Goal: Information Seeking & Learning: Compare options

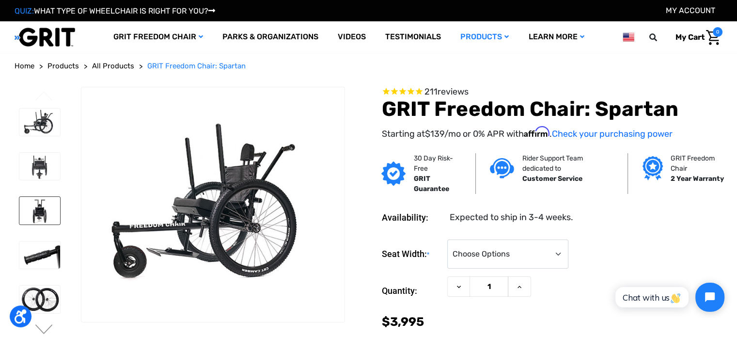
click at [39, 211] on img at bounding box center [39, 210] width 41 height 27
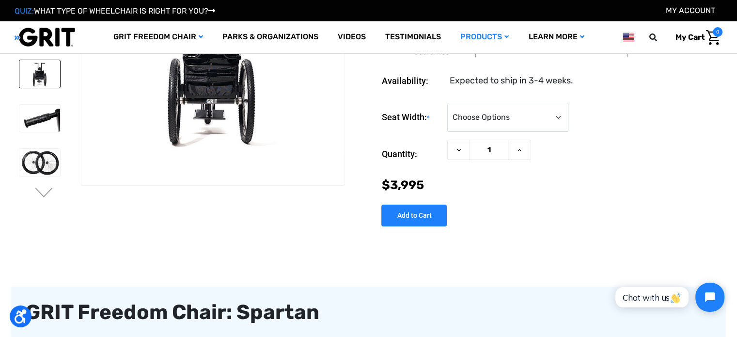
scroll to position [97, 0]
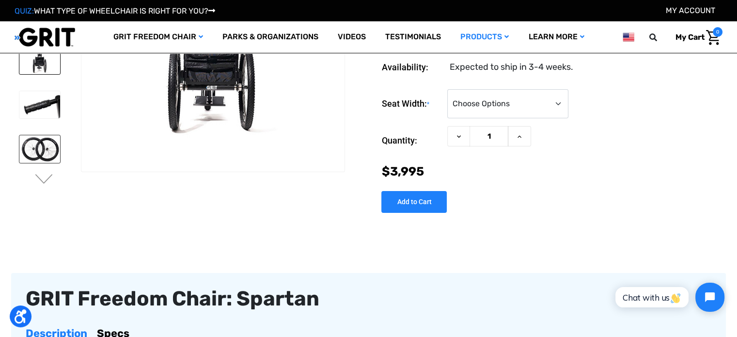
click at [48, 157] on img at bounding box center [39, 148] width 41 height 27
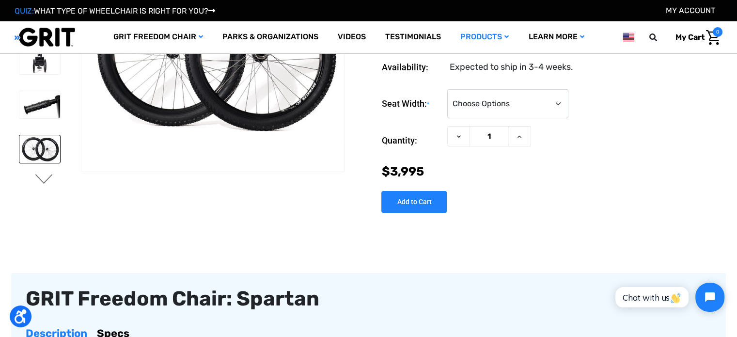
click at [46, 180] on button "Next" at bounding box center [44, 180] width 20 height 12
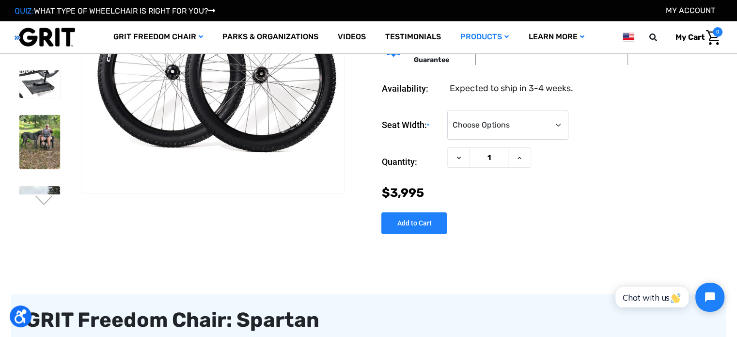
scroll to position [48, 0]
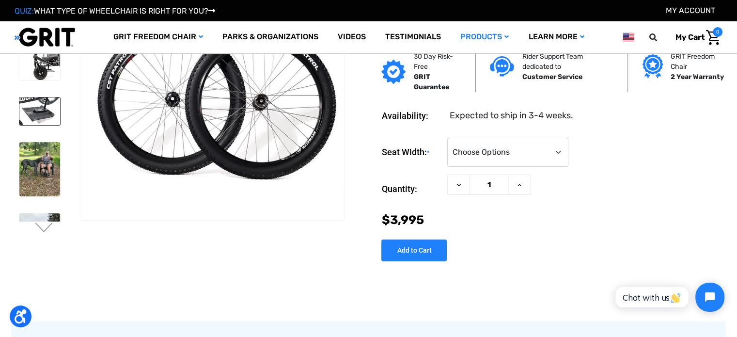
click at [47, 108] on img at bounding box center [39, 110] width 41 height 27
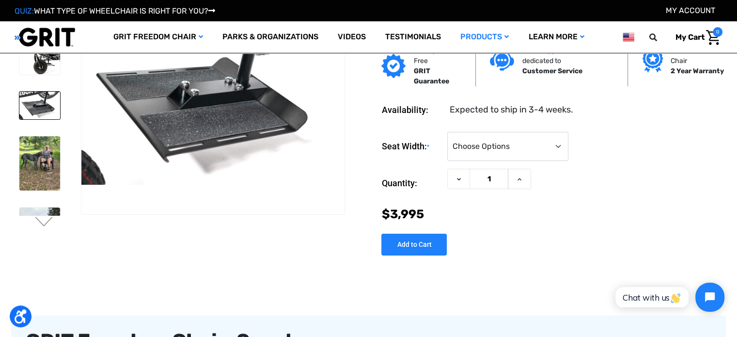
scroll to position [97, 0]
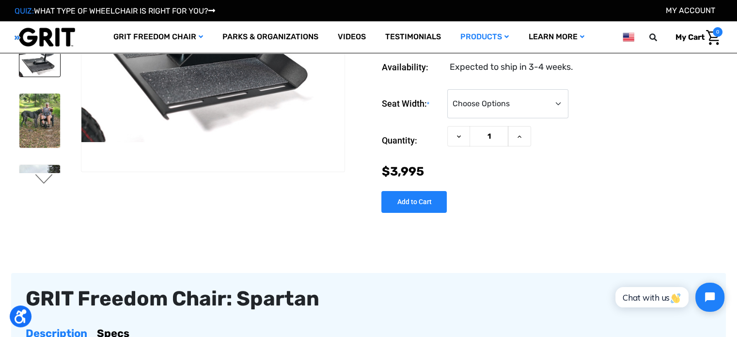
click at [46, 177] on button "Next" at bounding box center [44, 180] width 20 height 12
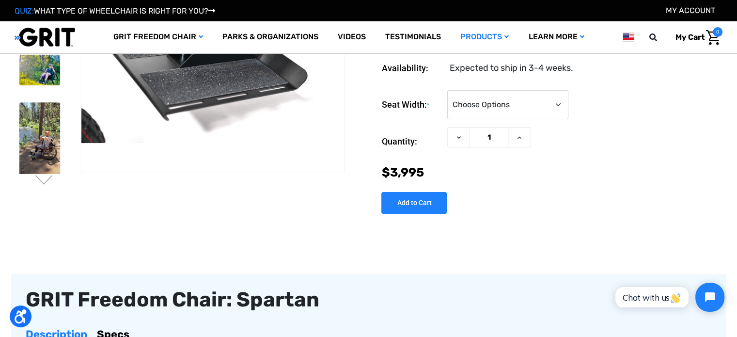
scroll to position [0, 0]
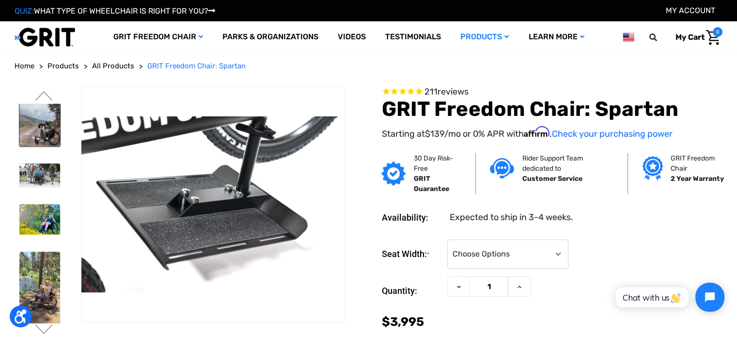
click at [39, 129] on img at bounding box center [39, 120] width 41 height 51
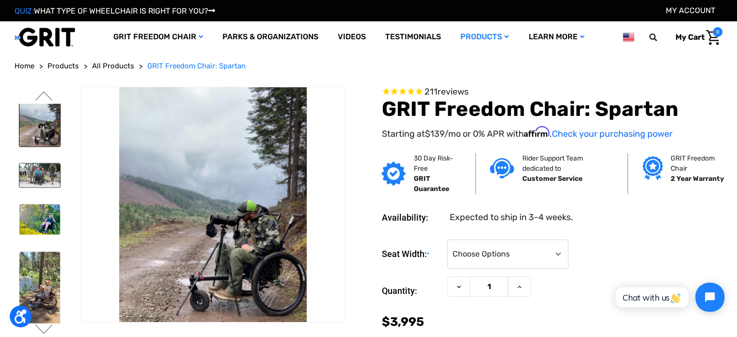
click at [48, 167] on img at bounding box center [39, 175] width 41 height 24
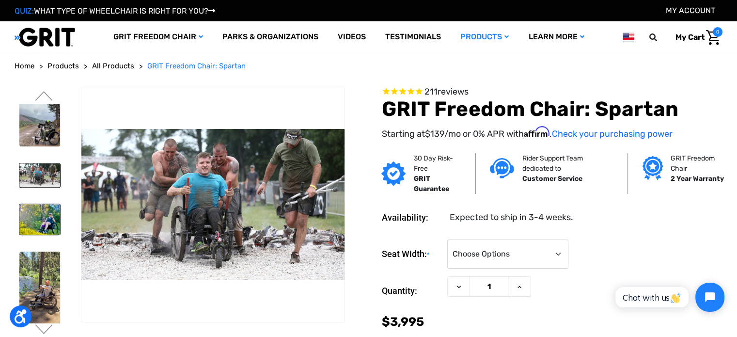
click at [45, 211] on img at bounding box center [39, 219] width 41 height 31
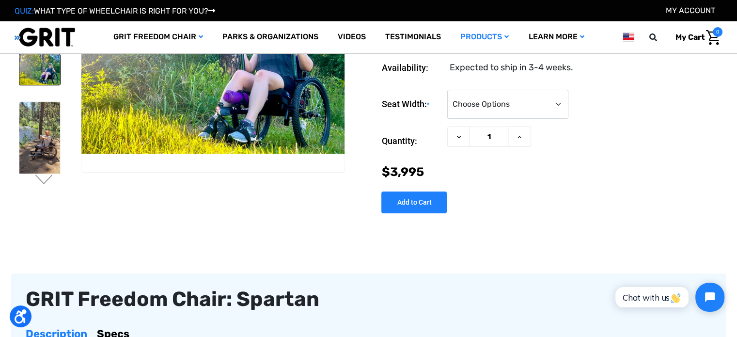
scroll to position [97, 0]
click at [42, 181] on button "Next" at bounding box center [44, 180] width 20 height 12
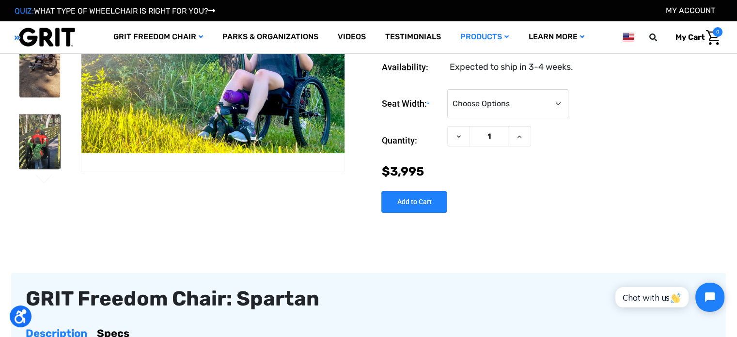
click at [46, 145] on img at bounding box center [39, 141] width 41 height 54
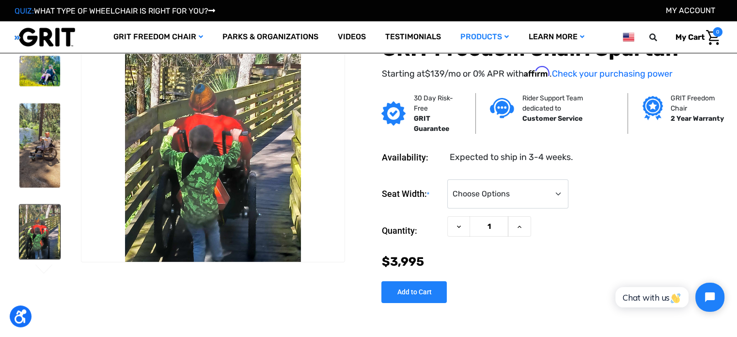
scroll to position [0, 0]
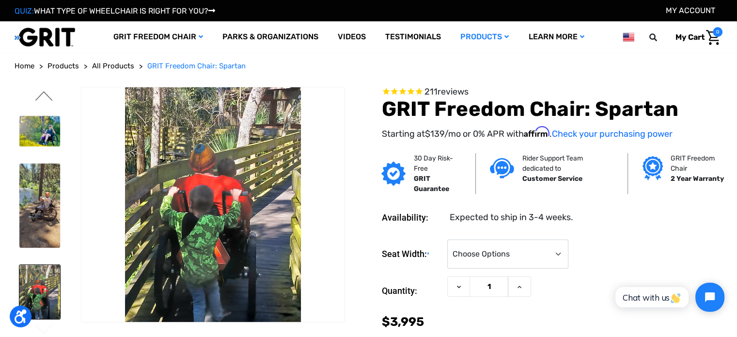
click at [43, 96] on button "Previous" at bounding box center [44, 97] width 20 height 12
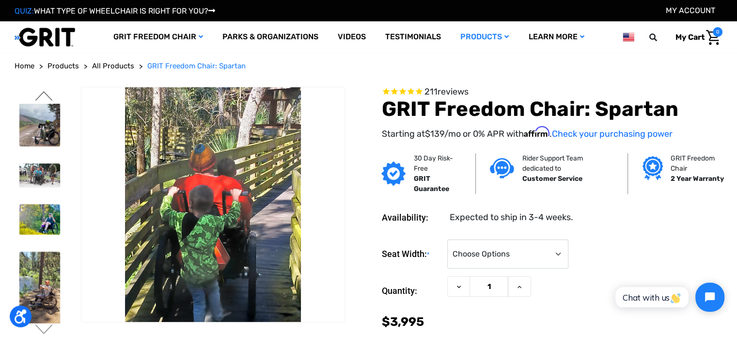
click at [42, 92] on button "Previous" at bounding box center [44, 97] width 20 height 12
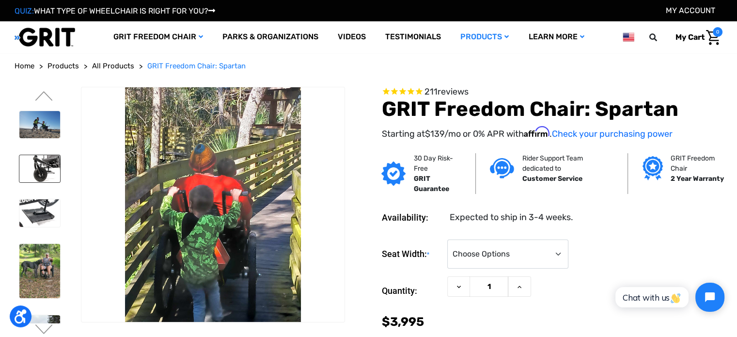
click at [44, 168] on img at bounding box center [39, 168] width 41 height 27
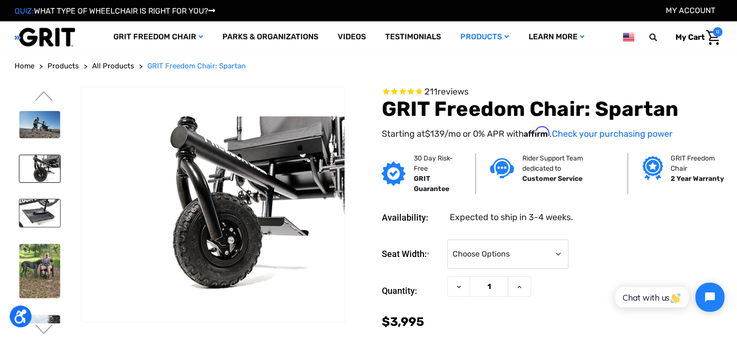
click at [41, 203] on img at bounding box center [39, 212] width 41 height 27
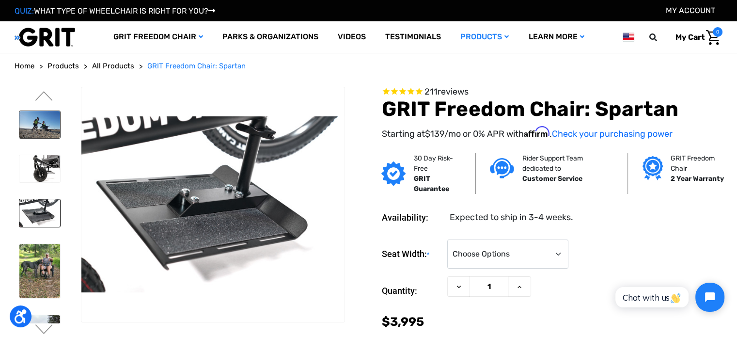
click at [45, 120] on img at bounding box center [39, 124] width 41 height 27
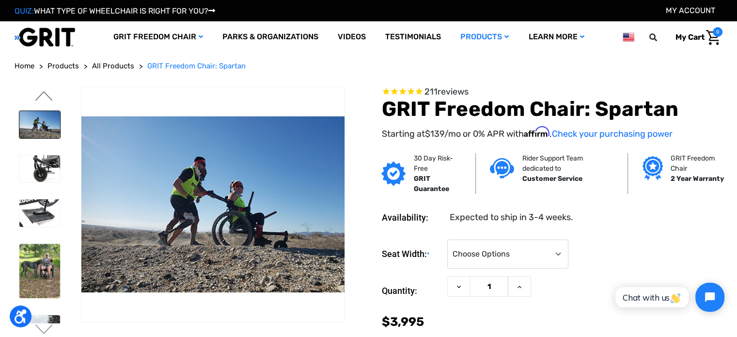
click at [45, 96] on button "Previous" at bounding box center [44, 97] width 20 height 12
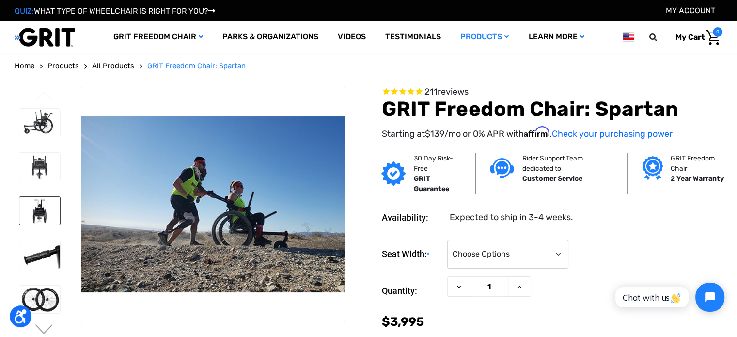
click at [39, 208] on img at bounding box center [39, 210] width 41 height 27
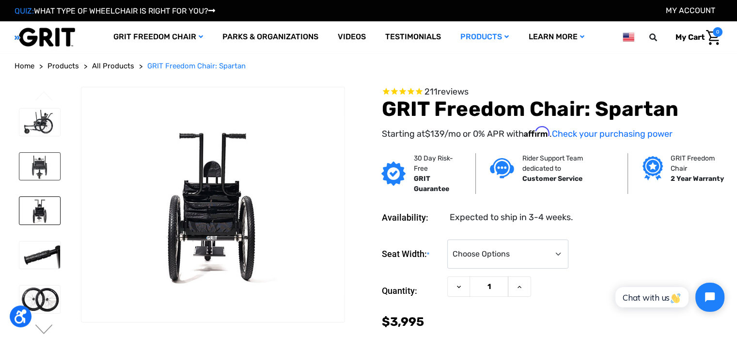
click at [44, 167] on img at bounding box center [39, 166] width 41 height 27
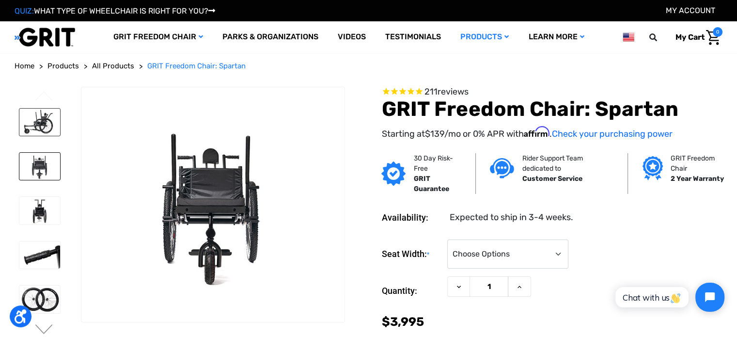
click at [44, 130] on img at bounding box center [39, 121] width 41 height 27
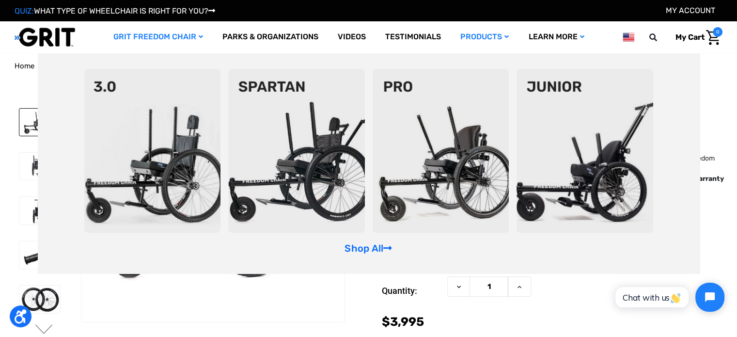
click at [453, 156] on img at bounding box center [440, 151] width 137 height 164
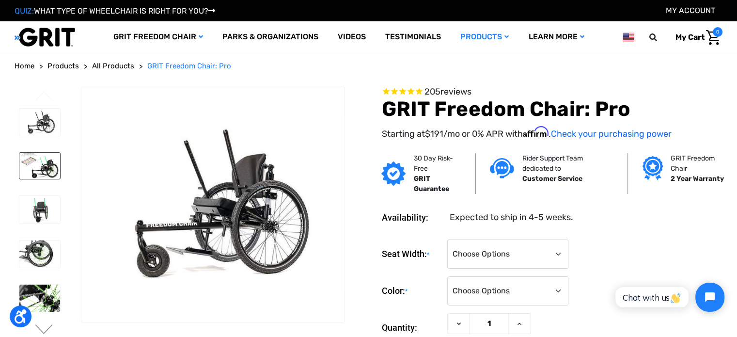
click at [39, 162] on img at bounding box center [39, 166] width 41 height 26
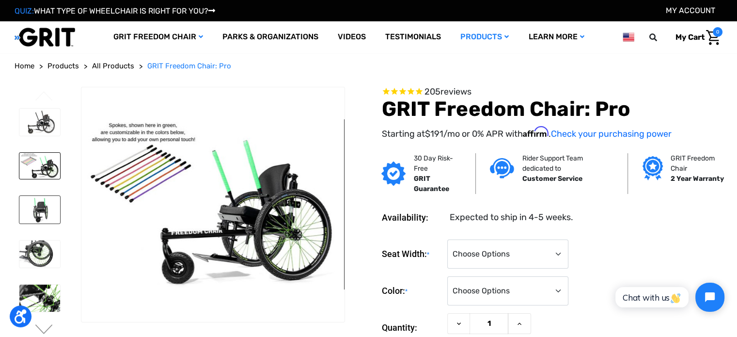
click at [44, 209] on img at bounding box center [39, 209] width 41 height 27
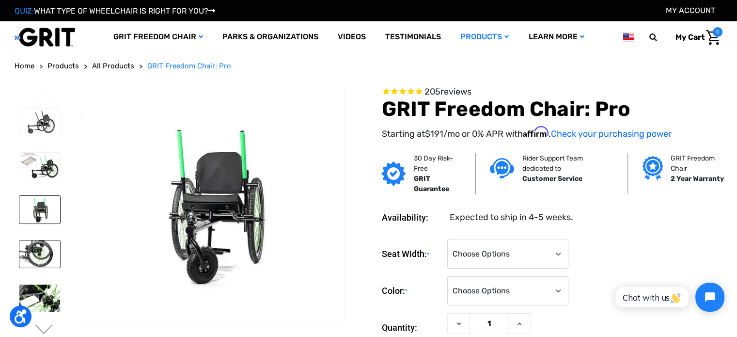
click at [41, 252] on img at bounding box center [39, 253] width 41 height 27
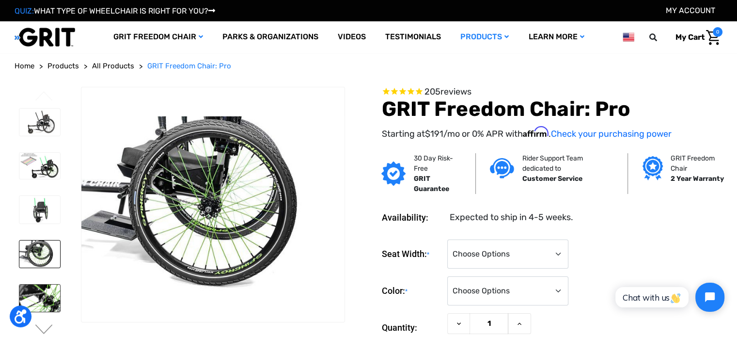
click at [45, 293] on img at bounding box center [39, 297] width 41 height 27
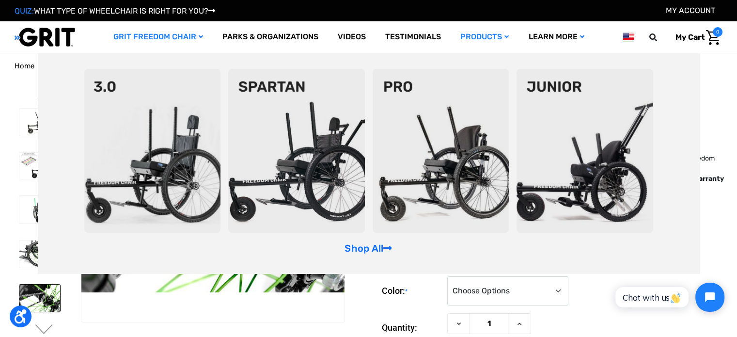
click at [285, 156] on img at bounding box center [296, 151] width 137 height 164
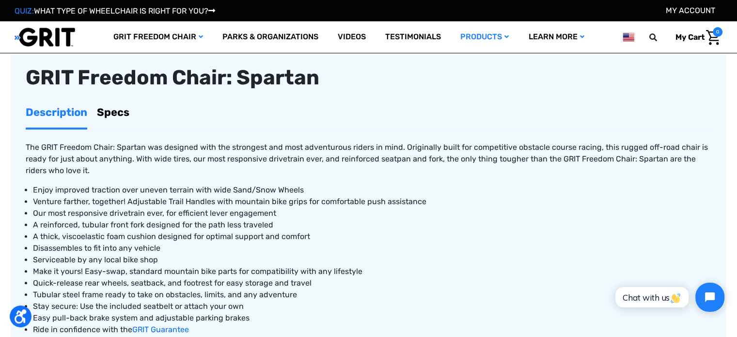
scroll to position [339, 0]
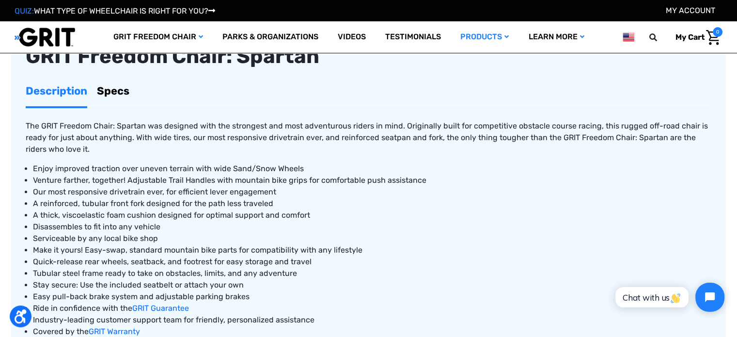
click at [119, 91] on link "Specs" at bounding box center [113, 91] width 32 height 31
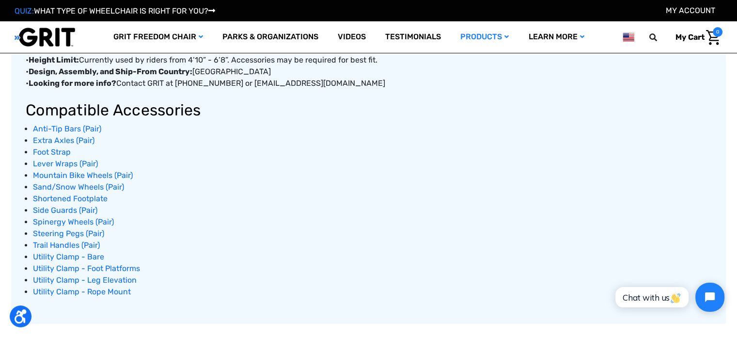
scroll to position [630, 0]
